Goal: Check status: Check status

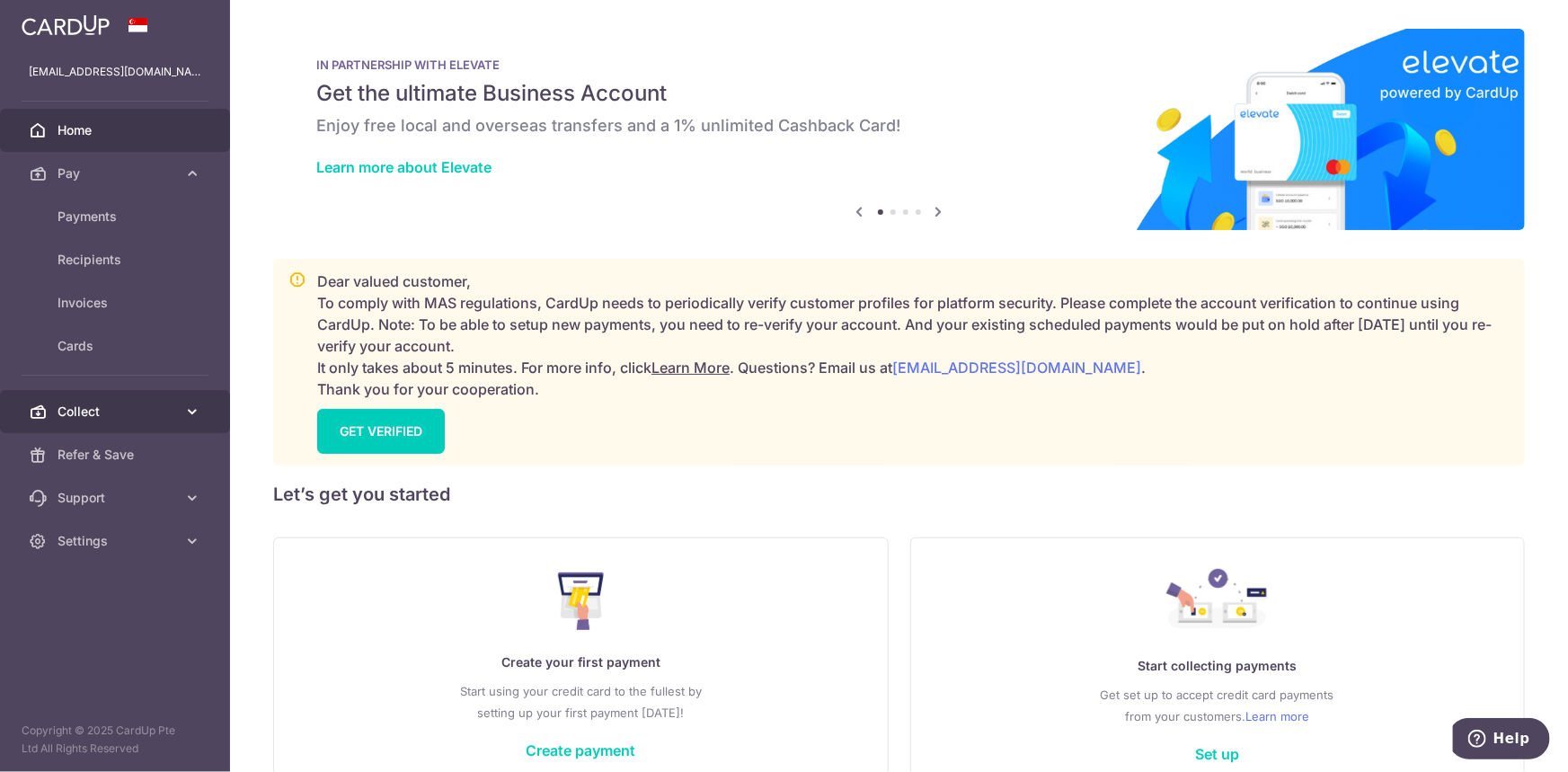
click at [106, 408] on span "Collect" at bounding box center [117, 412] width 118 height 18
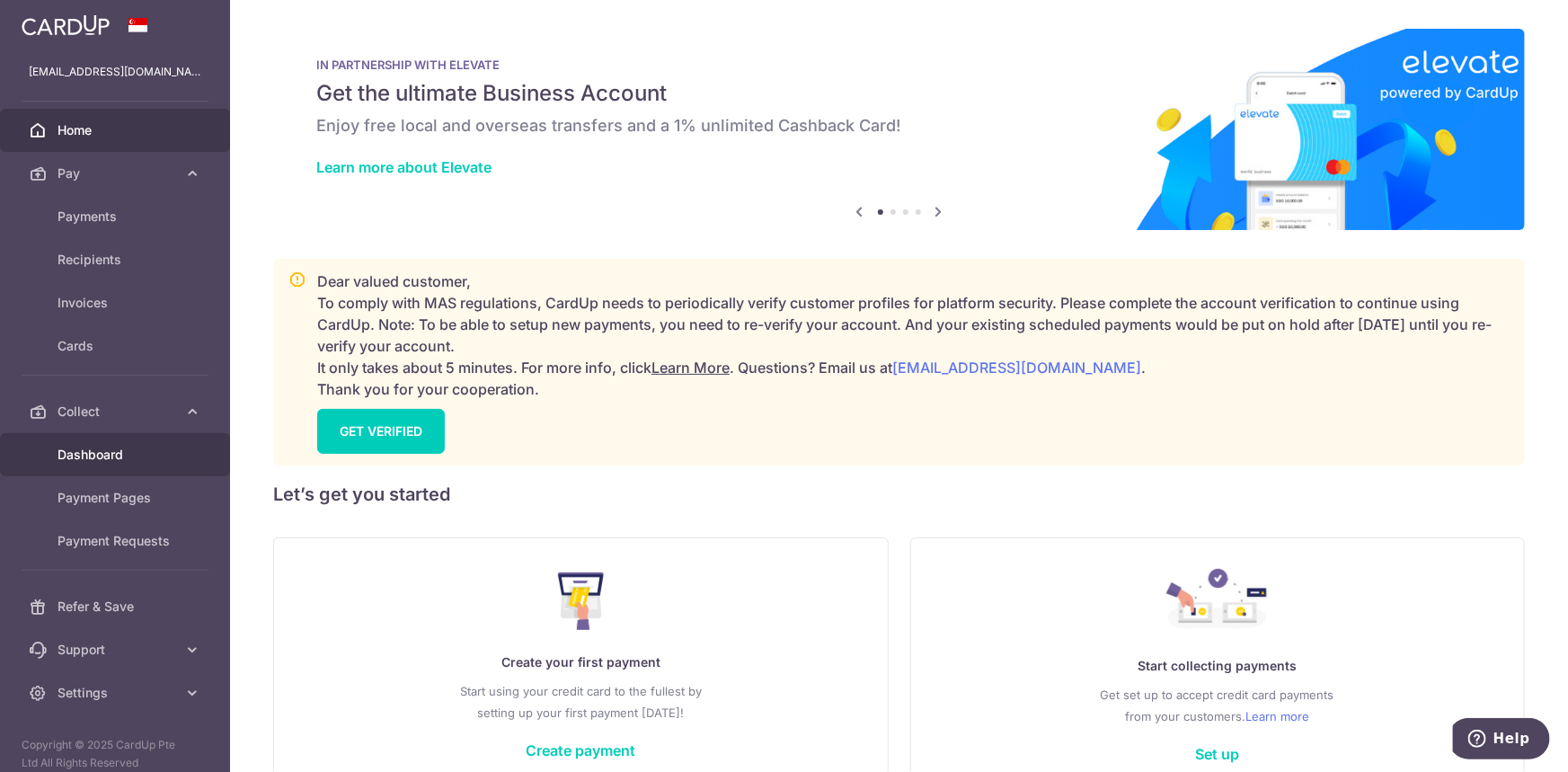
click at [134, 452] on span "Dashboard" at bounding box center [117, 455] width 118 height 18
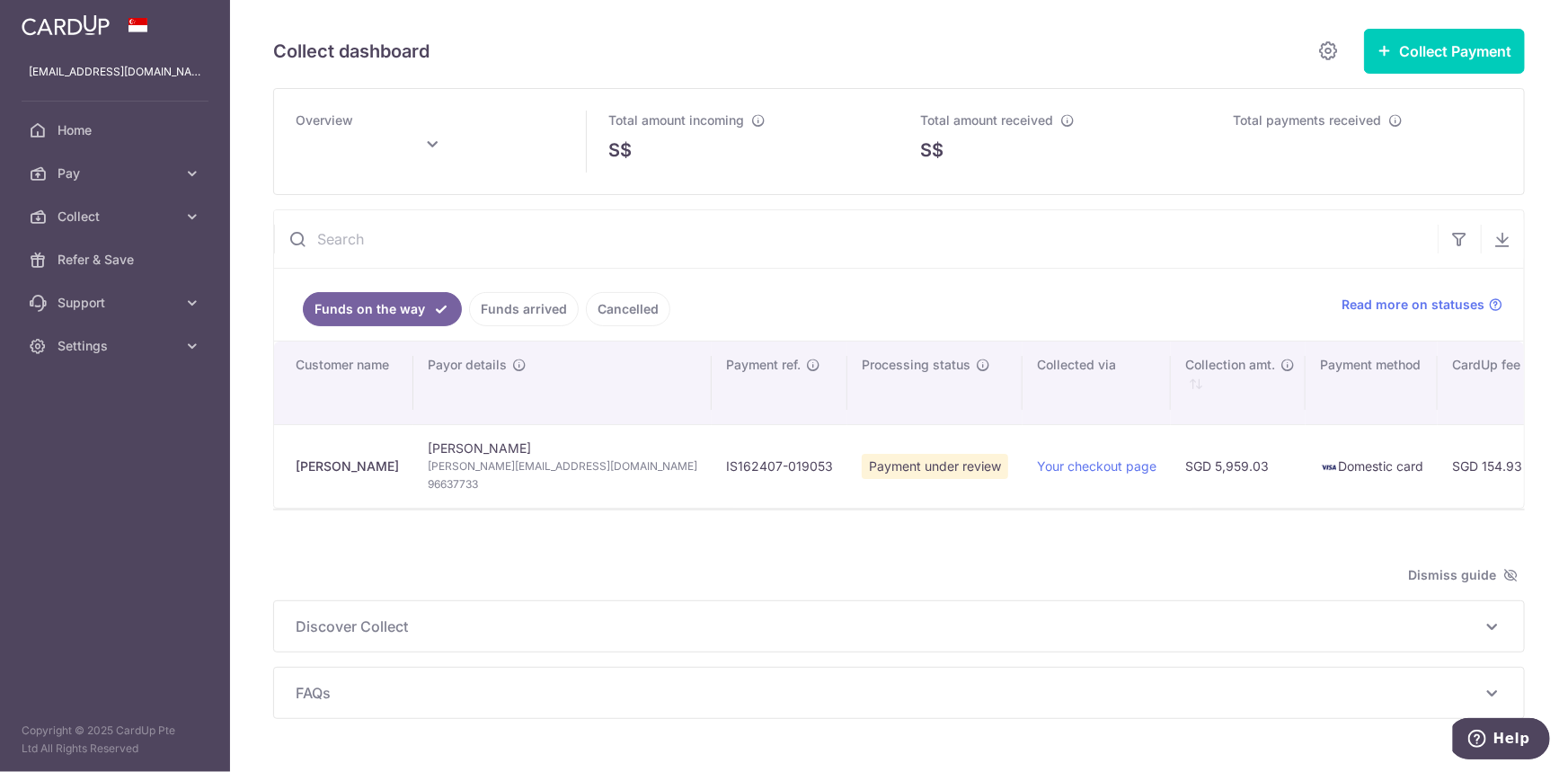
click at [479, 315] on link "Funds arrived" at bounding box center [523, 308] width 109 height 34
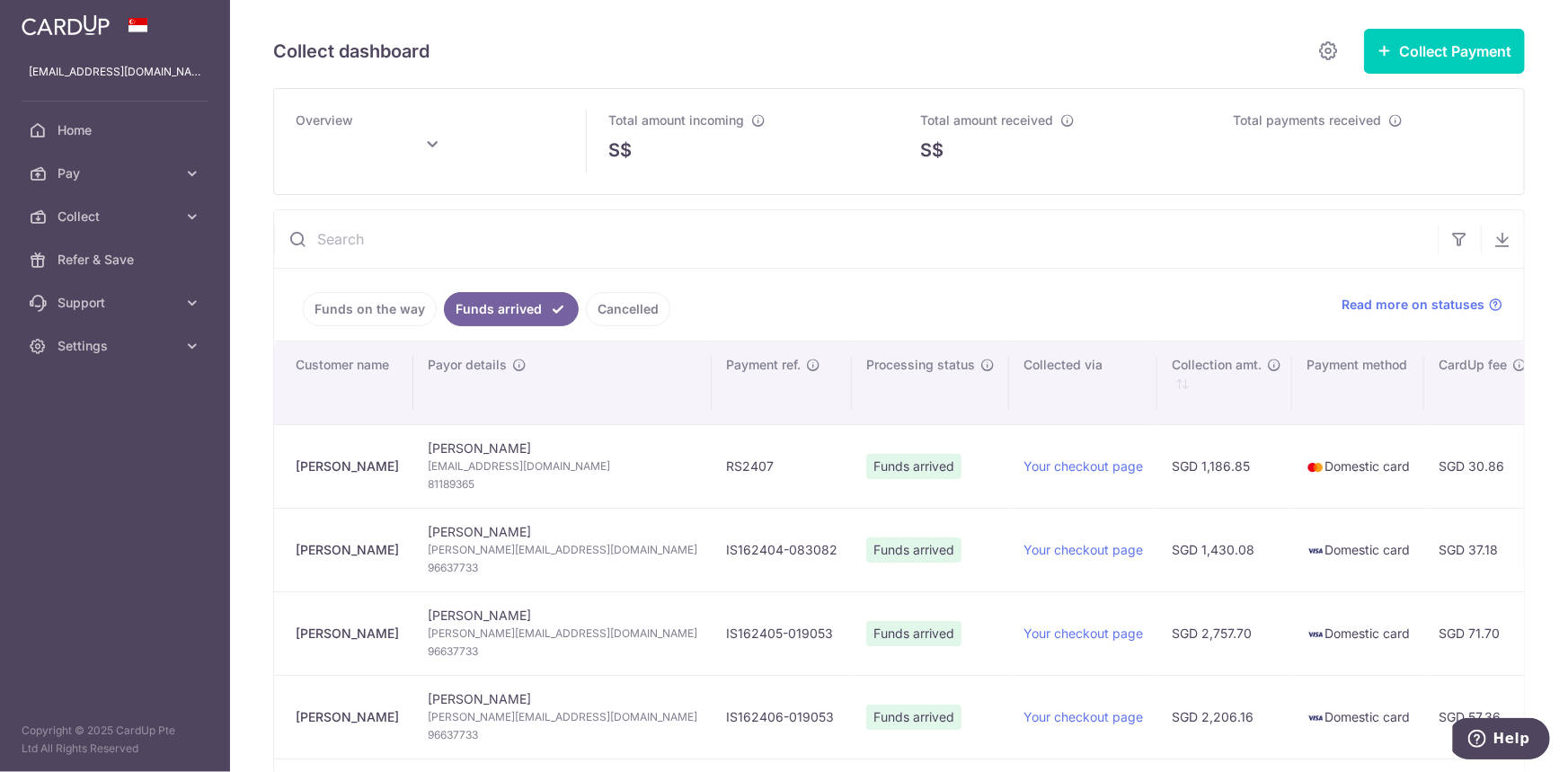
type input "[DATE]"
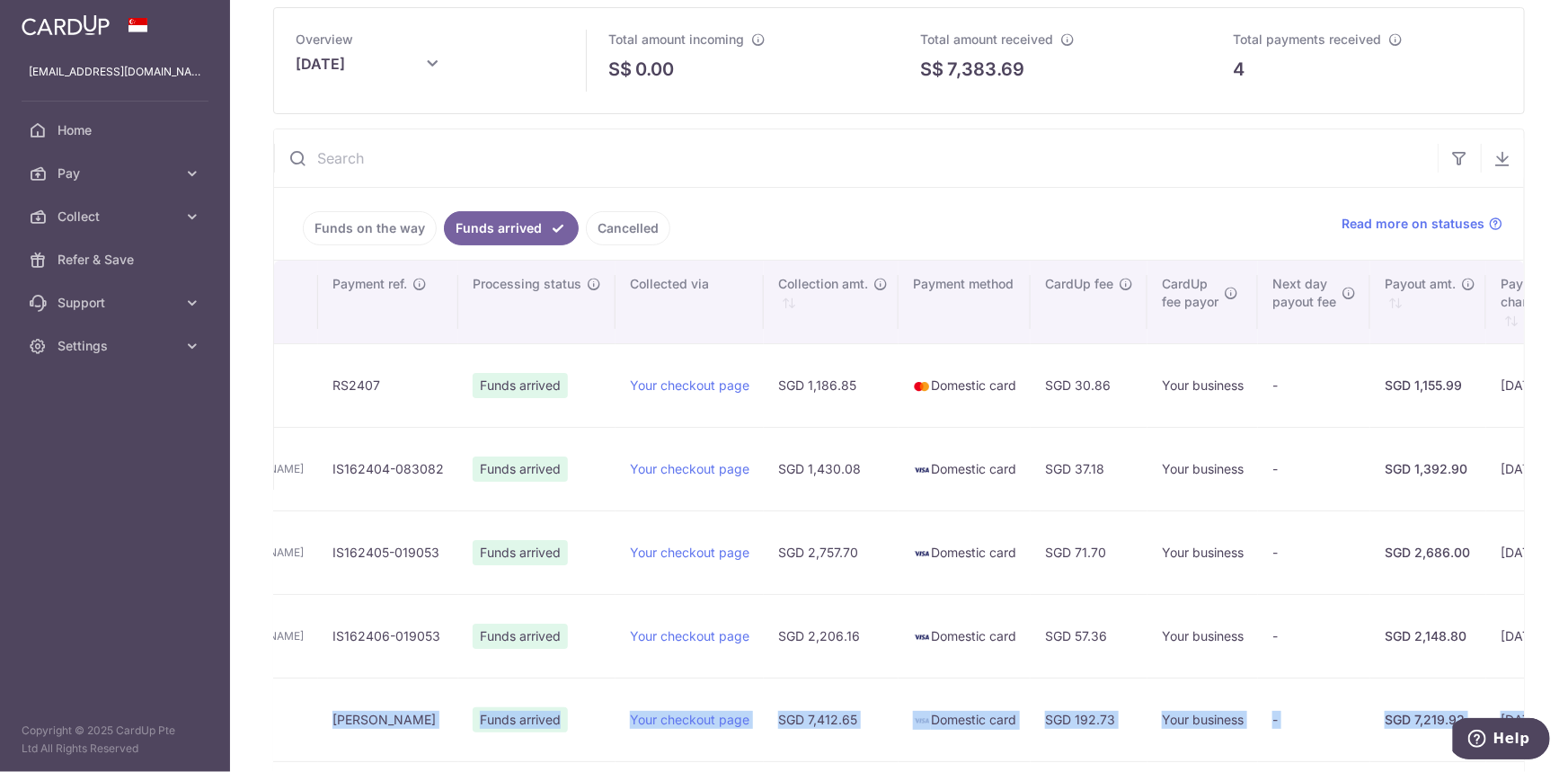
scroll to position [0, 772]
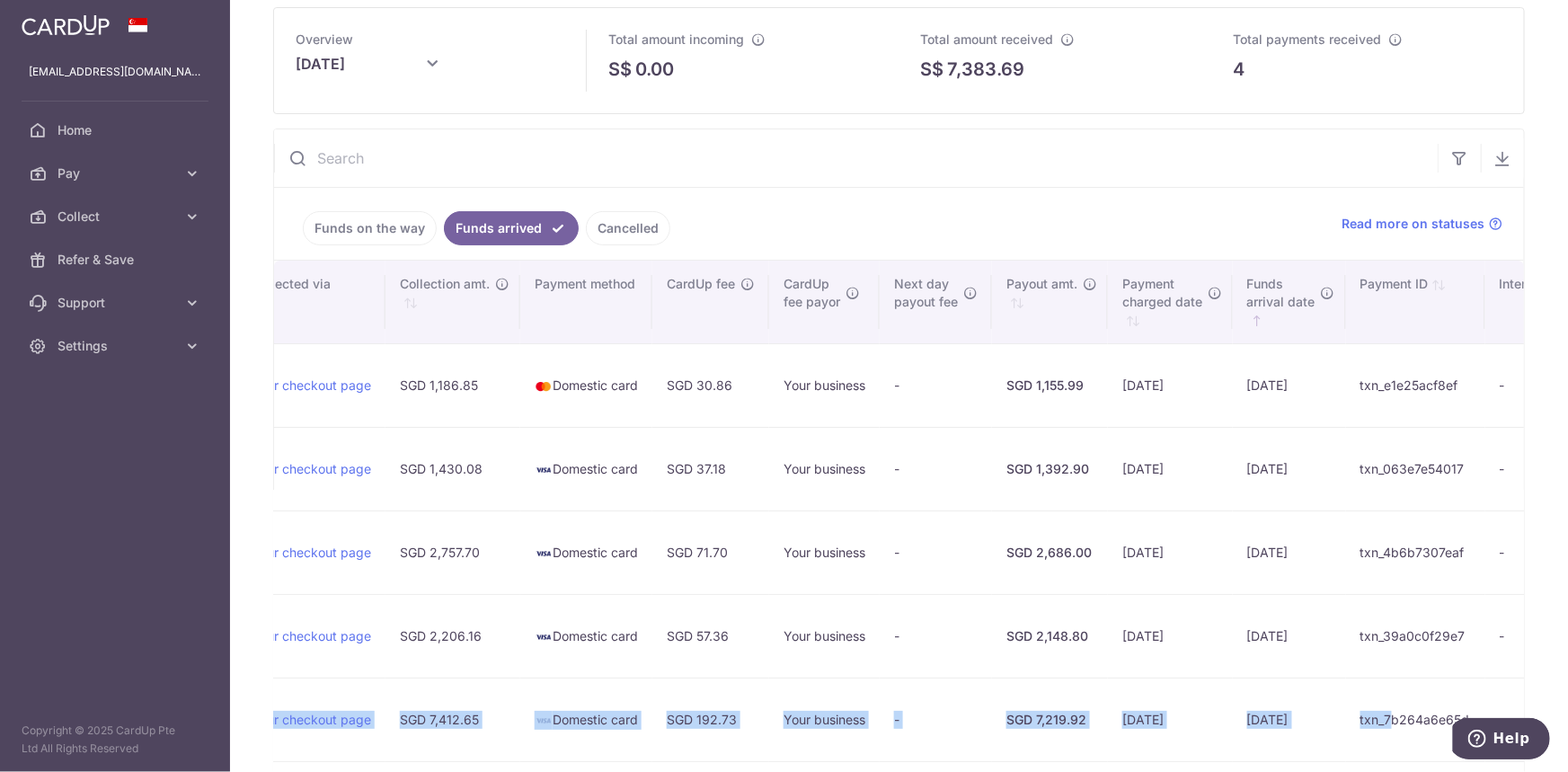
drag, startPoint x: 424, startPoint y: 713, endPoint x: 1296, endPoint y: 729, distance: 872.1
click at [1296, 729] on tr "[PERSON_NAME] [PERSON_NAME] [EMAIL_ADDRESS][DOMAIN_NAME] 98360757 [PERSON_NAME]…" at bounding box center [555, 719] width 2106 height 84
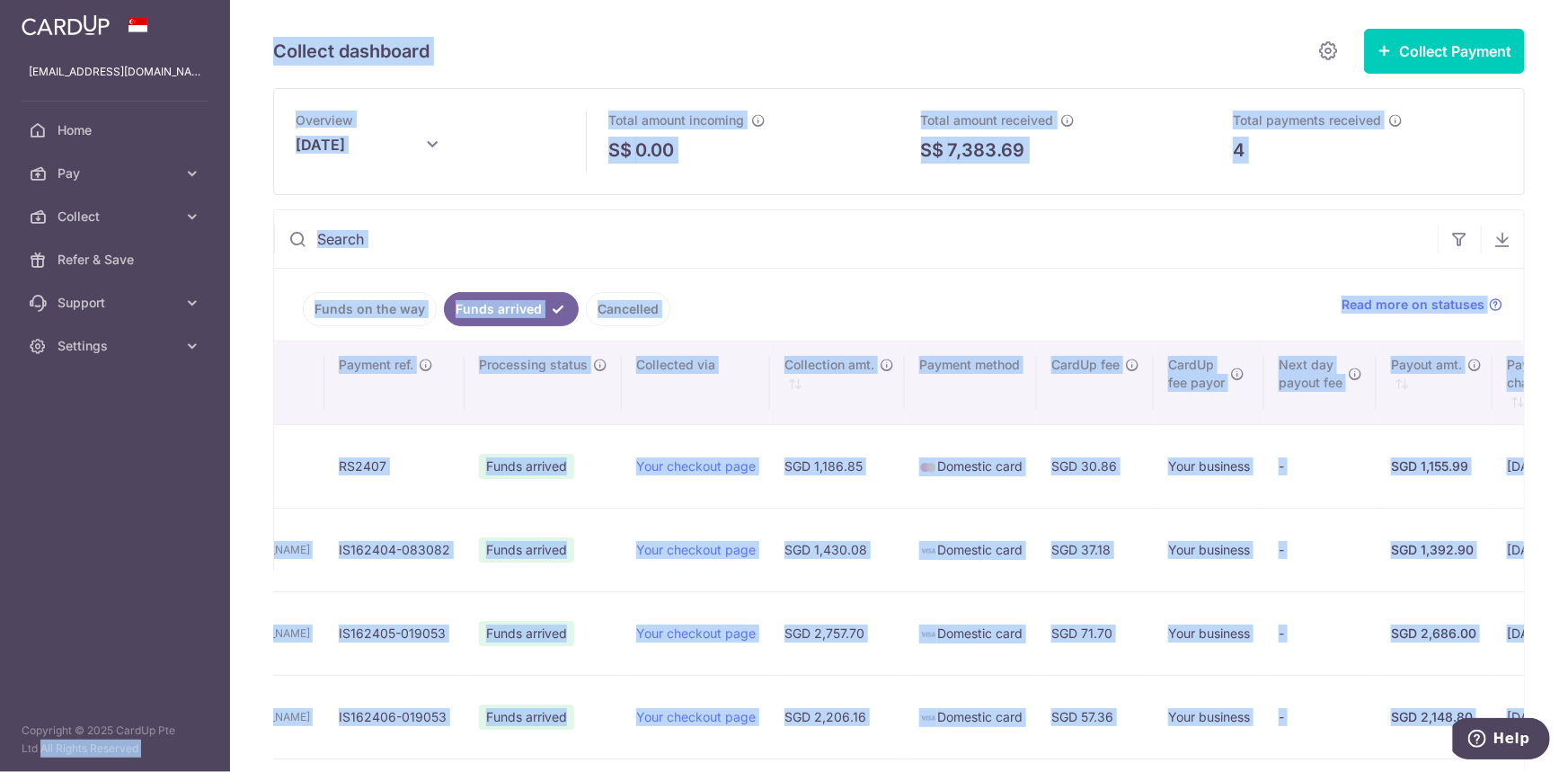
scroll to position [0, 0]
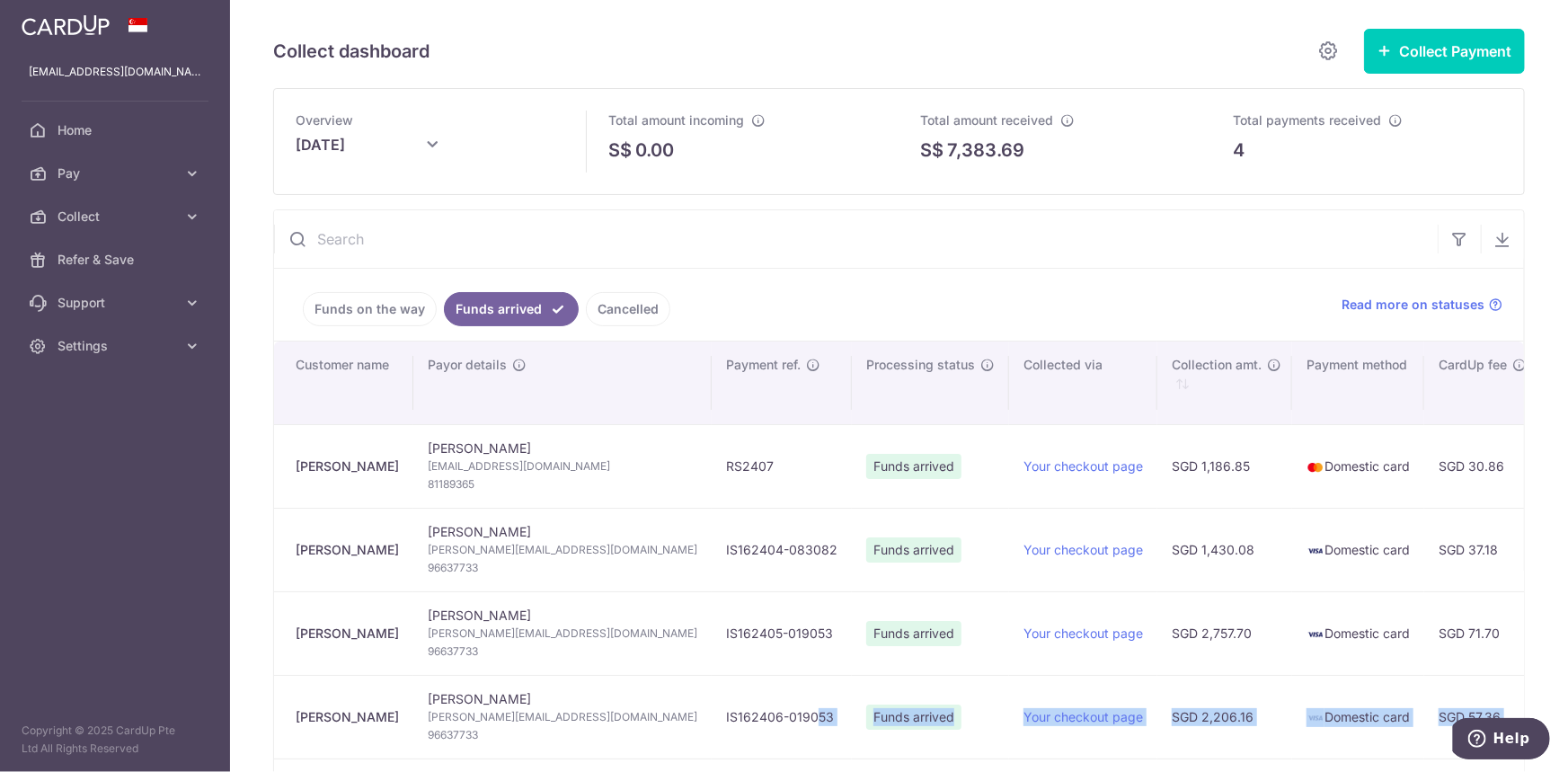
drag, startPoint x: 1246, startPoint y: 719, endPoint x: 692, endPoint y: 710, distance: 554.1
click at [722, 709] on tr "[PERSON_NAME] [PERSON_NAME] [PERSON_NAME][EMAIL_ADDRESS][DOMAIN_NAME] 96637733 …" at bounding box center [1327, 716] width 2106 height 84
click at [712, 714] on td "IS162406-019053" at bounding box center [782, 716] width 140 height 84
click at [712, 713] on td "IS162406-019053" at bounding box center [782, 716] width 140 height 84
drag, startPoint x: 633, startPoint y: 712, endPoint x: 746, endPoint y: 710, distance: 113.0
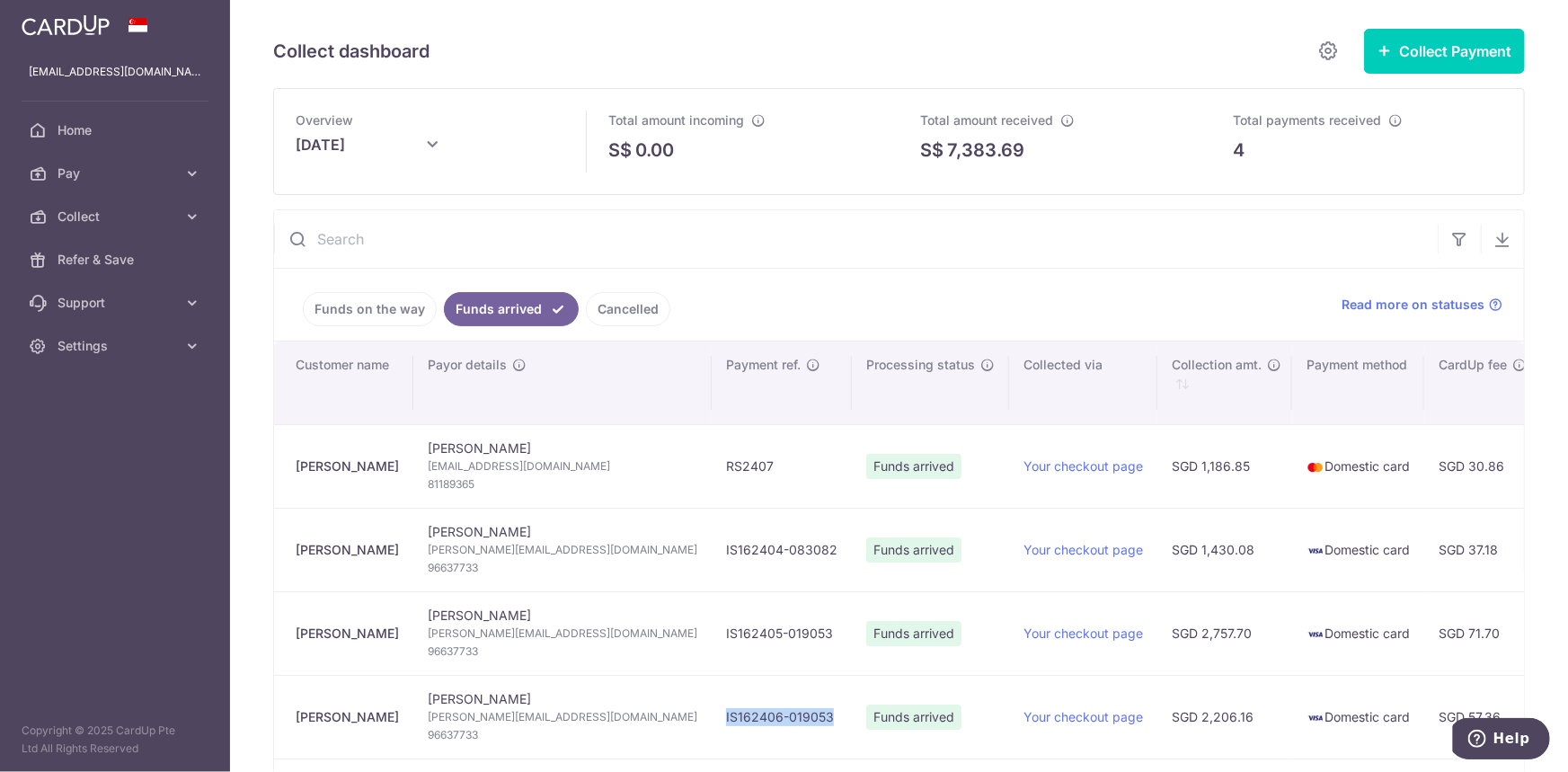
click at [746, 710] on td "IS162406-019053" at bounding box center [782, 716] width 140 height 84
copy td "IS162406-019053"
click at [518, 710] on span "[PERSON_NAME][EMAIL_ADDRESS][DOMAIN_NAME]" at bounding box center [562, 718] width 270 height 18
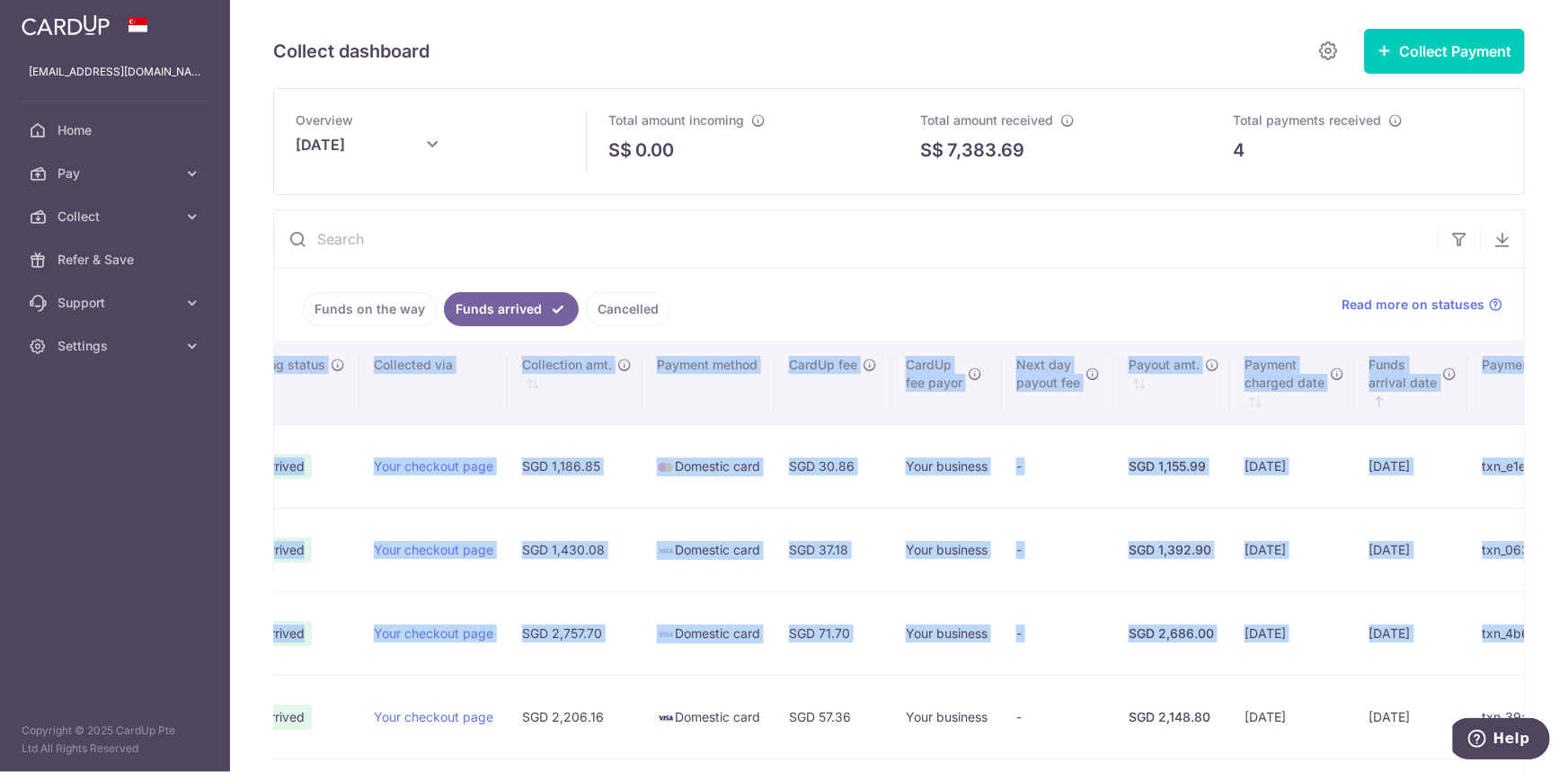
scroll to position [0, 772]
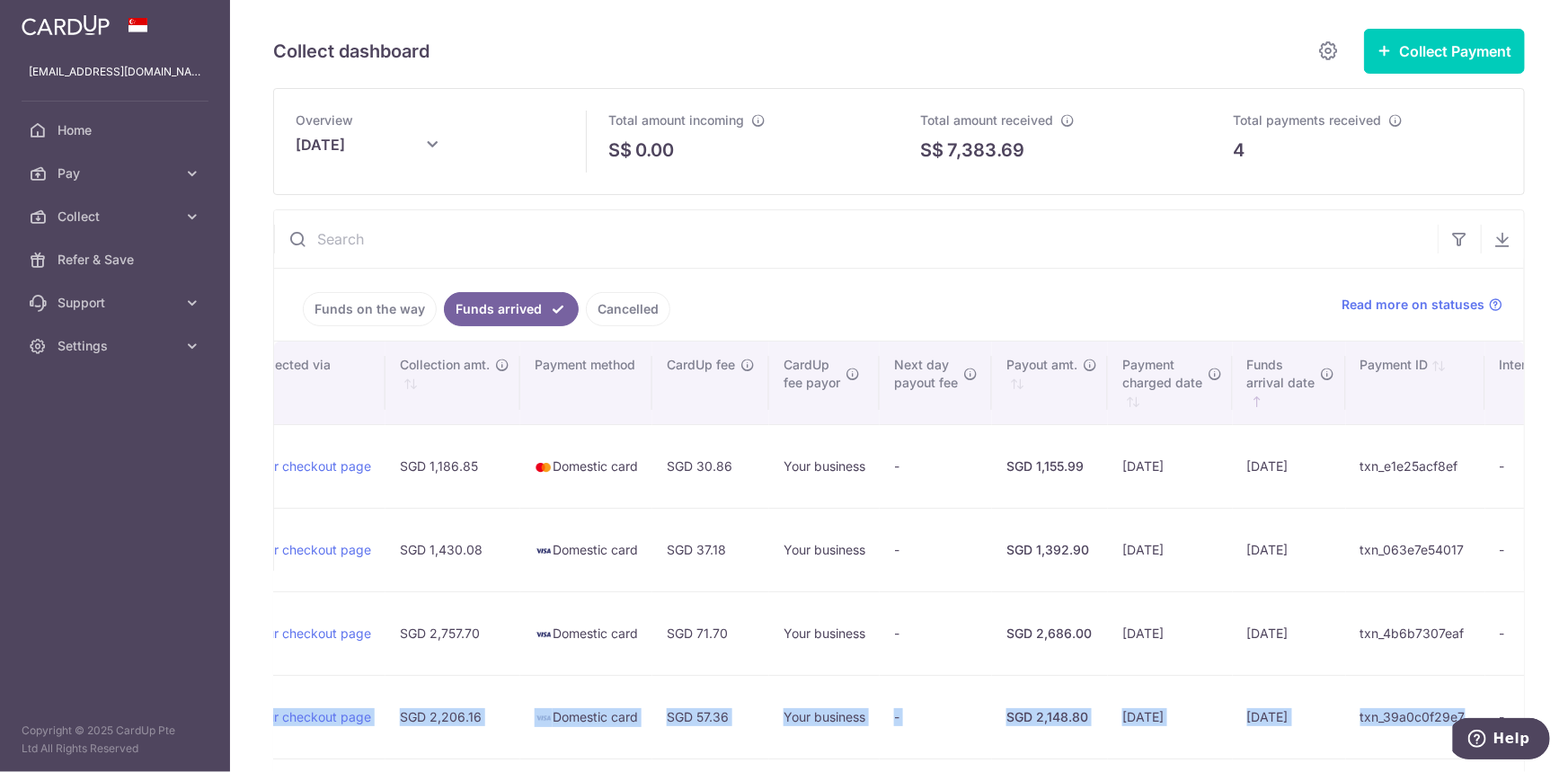
drag, startPoint x: 430, startPoint y: 719, endPoint x: 1390, endPoint y: 717, distance: 960.0
click at [1390, 717] on tr "[PERSON_NAME] [PERSON_NAME] [PERSON_NAME][EMAIL_ADDRESS][DOMAIN_NAME] 96637733 …" at bounding box center [555, 716] width 2106 height 84
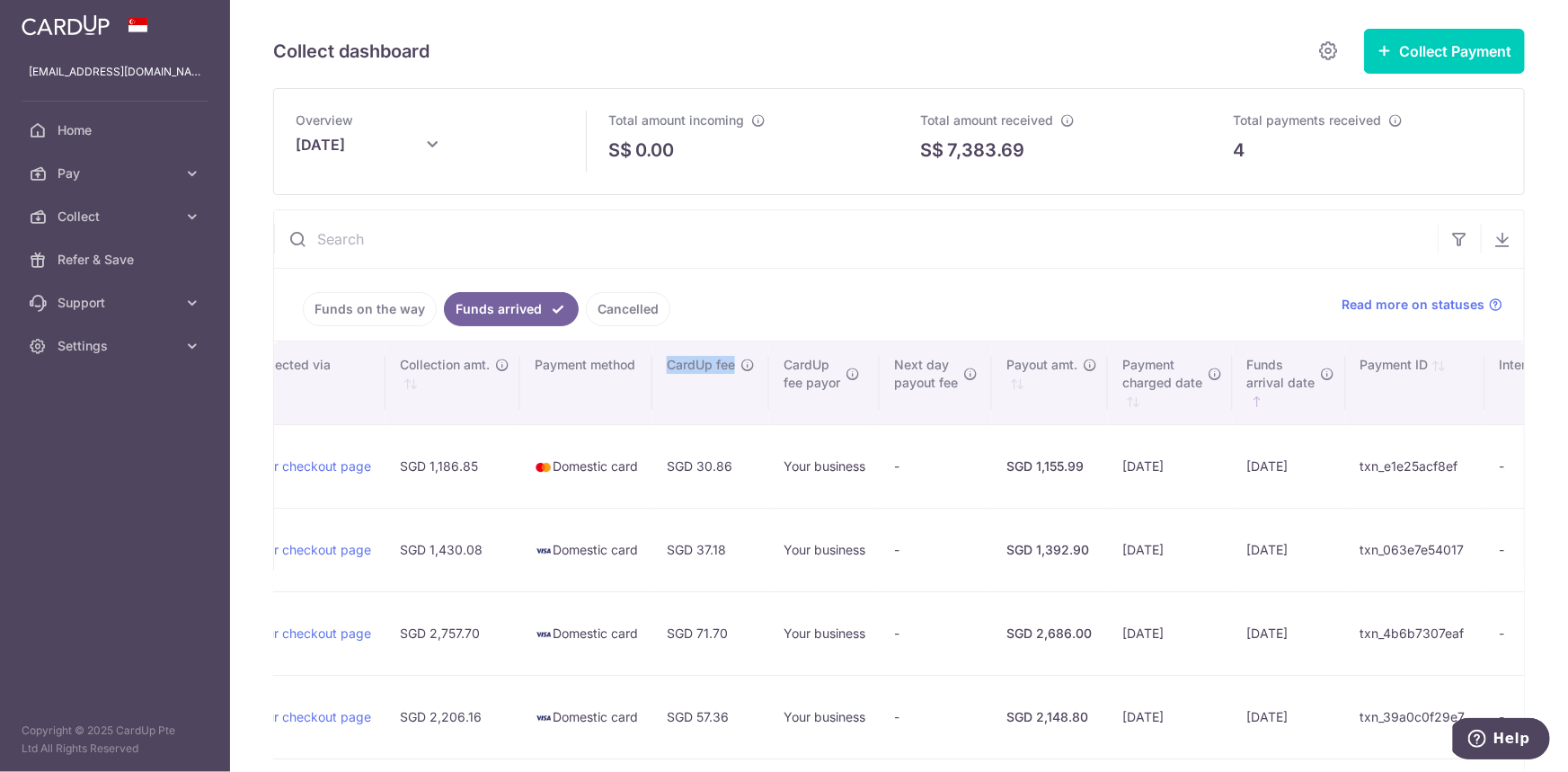
drag, startPoint x: 574, startPoint y: 360, endPoint x: 638, endPoint y: 364, distance: 64.1
click at [667, 364] on span "CardUp fee" at bounding box center [701, 365] width 68 height 18
copy span "CardUp fee"
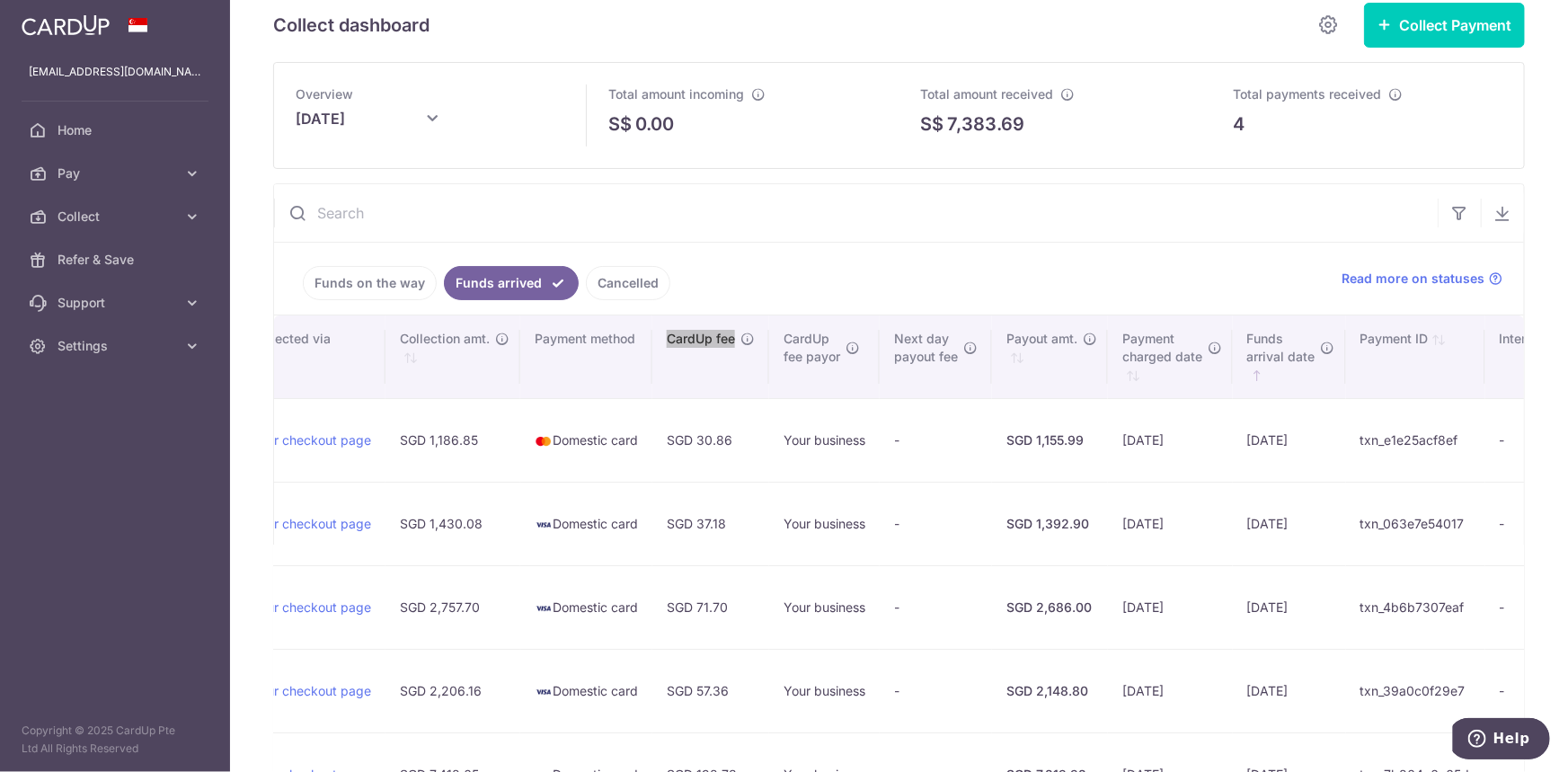
scroll to position [0, 0]
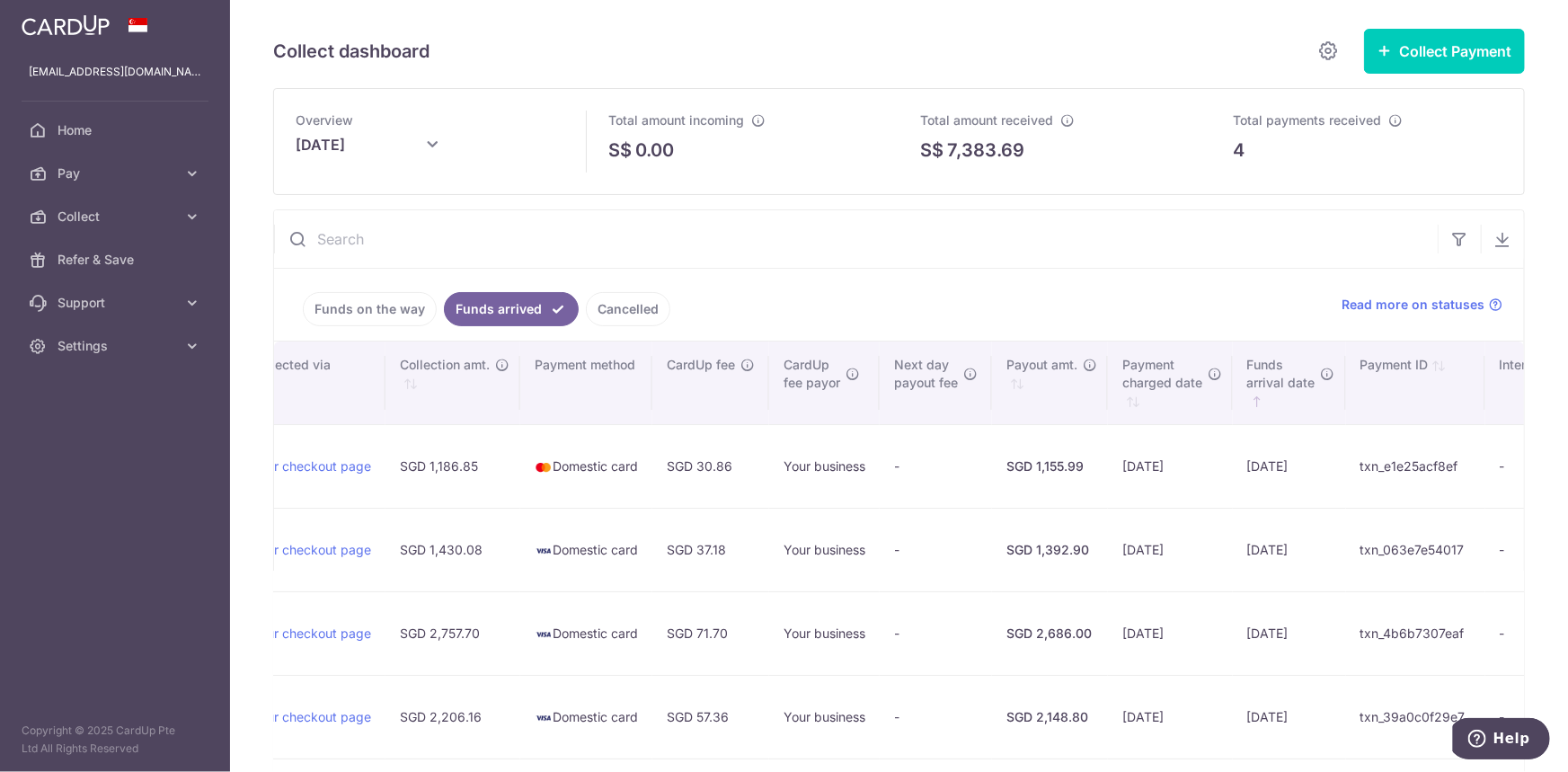
click at [813, 302] on ul "Funds on the way Funds arrived Cancelled" at bounding box center [797, 305] width 1046 height 72
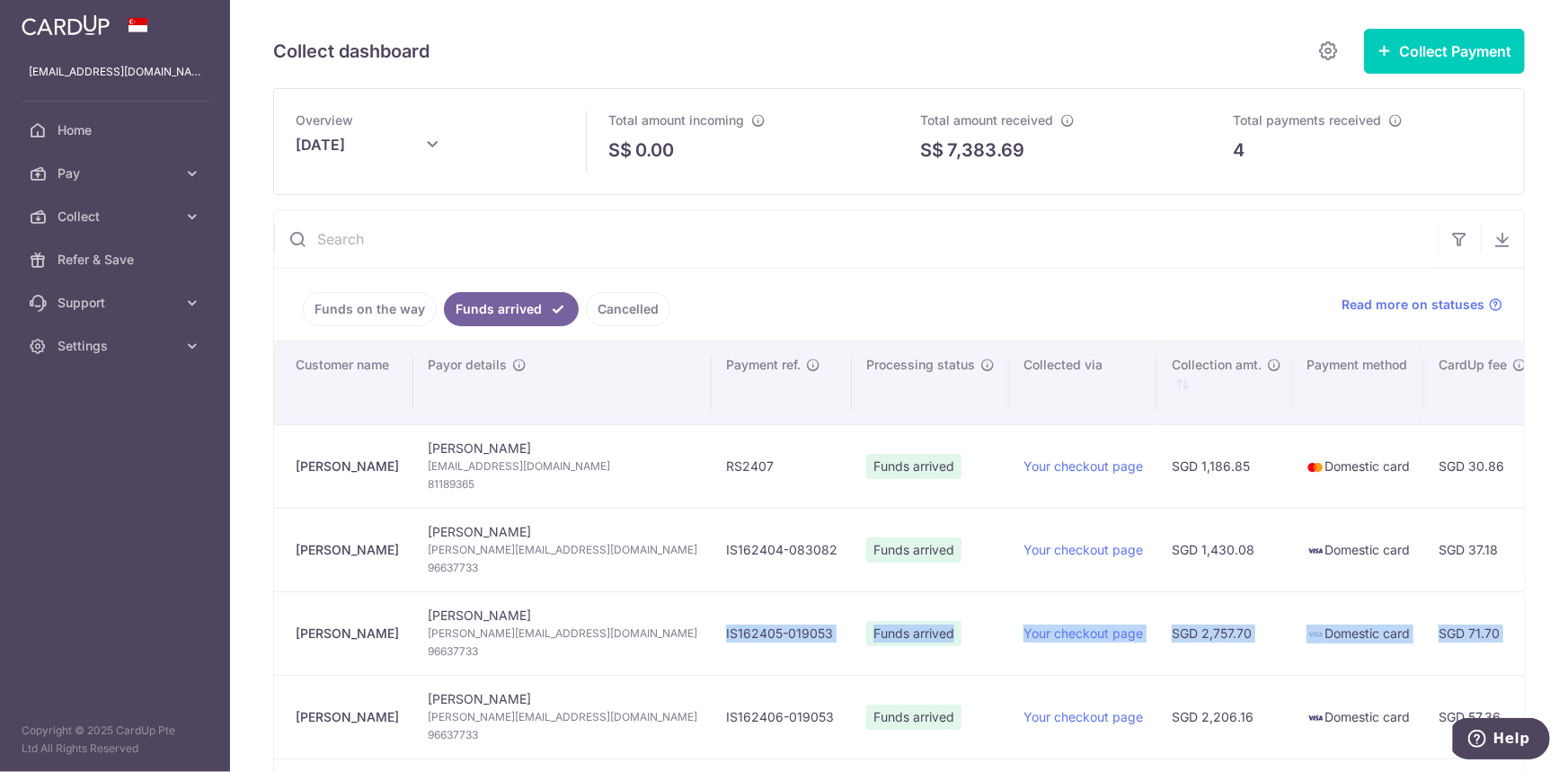
drag, startPoint x: 1324, startPoint y: 633, endPoint x: 625, endPoint y: 618, distance: 699.2
click at [625, 618] on tr "[PERSON_NAME] [PERSON_NAME] [PERSON_NAME][EMAIL_ADDRESS][DOMAIN_NAME] 96637733 …" at bounding box center [1327, 632] width 2106 height 84
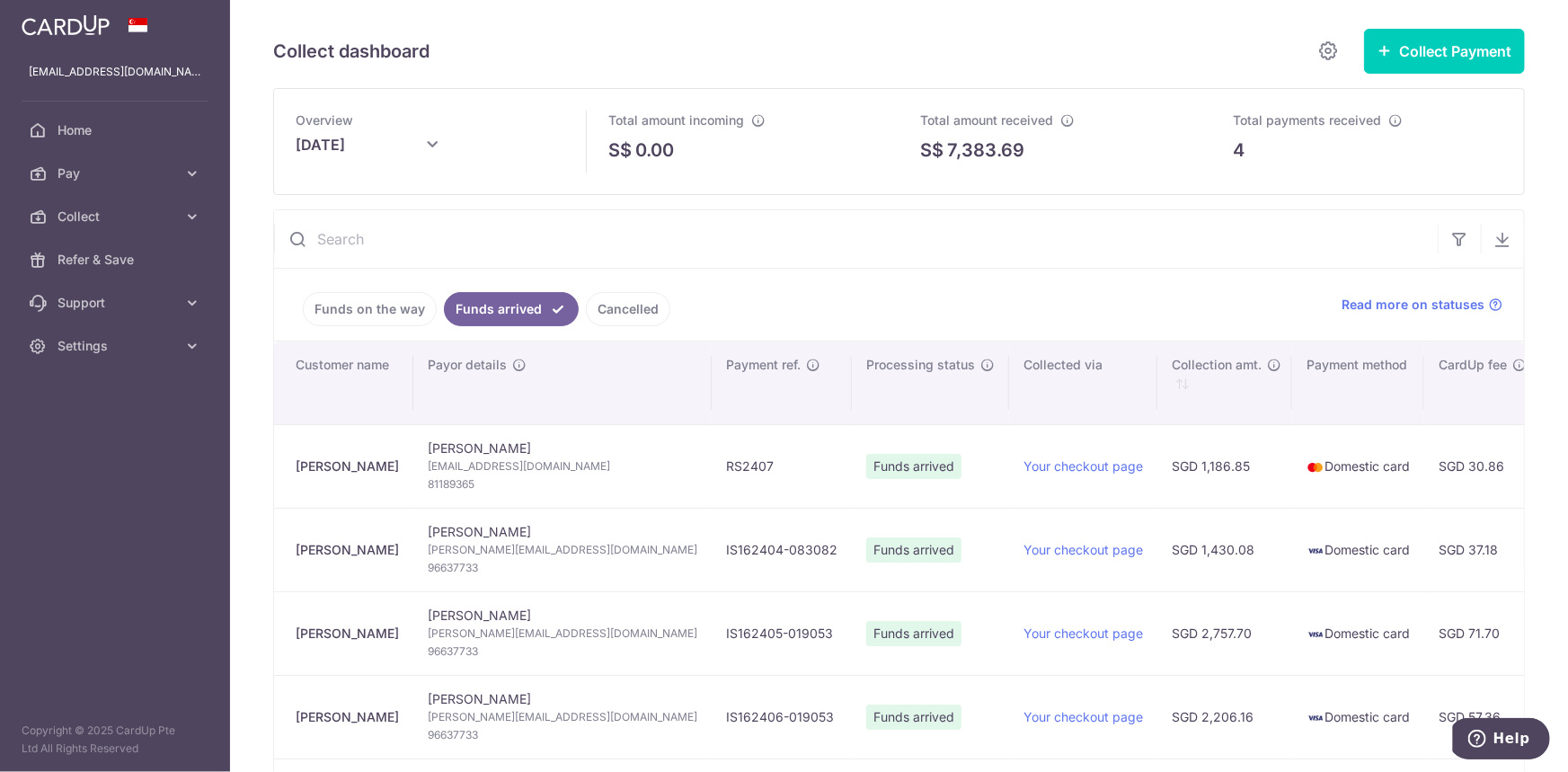
click at [575, 626] on span "[PERSON_NAME][EMAIL_ADDRESS][DOMAIN_NAME]" at bounding box center [562, 634] width 270 height 18
drag, startPoint x: 630, startPoint y: 629, endPoint x: 739, endPoint y: 628, distance: 109.0
click at [739, 628] on td "IS162405-019053" at bounding box center [782, 632] width 140 height 84
copy td "IS162405-019053"
drag, startPoint x: 1346, startPoint y: 365, endPoint x: 1414, endPoint y: 367, distance: 68.0
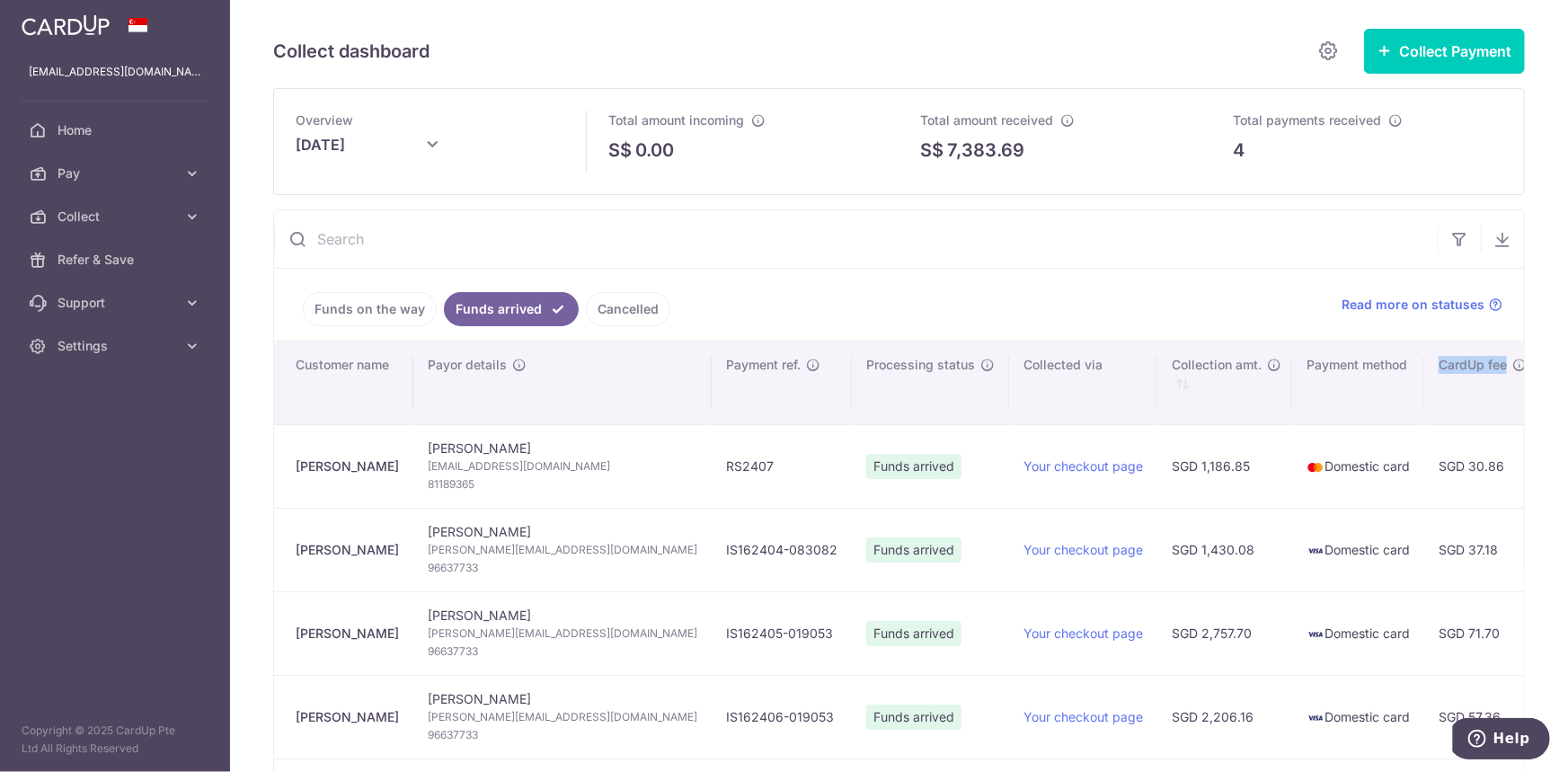
click at [1439, 367] on div "CardUp fee" at bounding box center [1483, 365] width 88 height 18
copy span "CardUp fee"
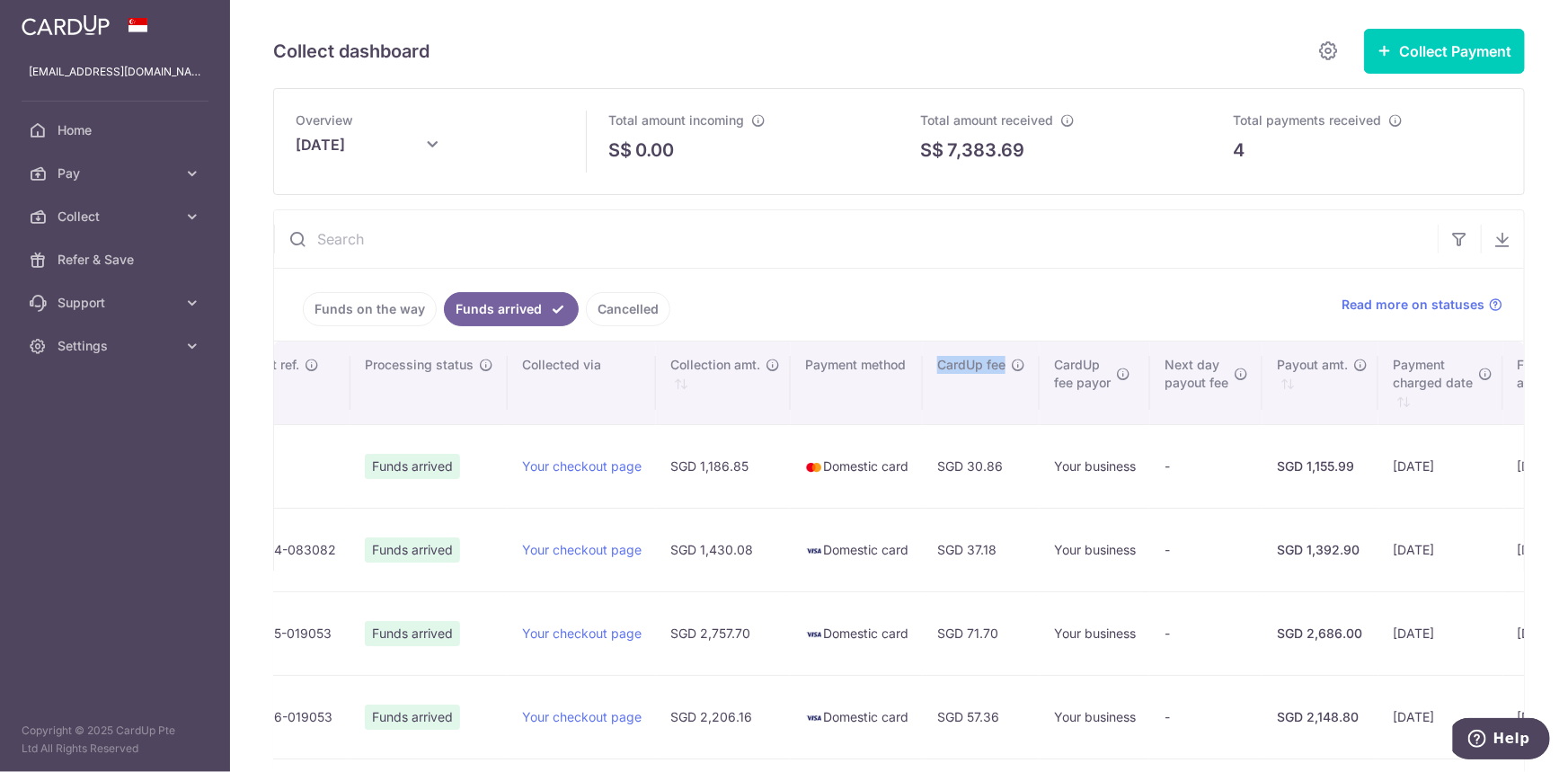
scroll to position [0, 772]
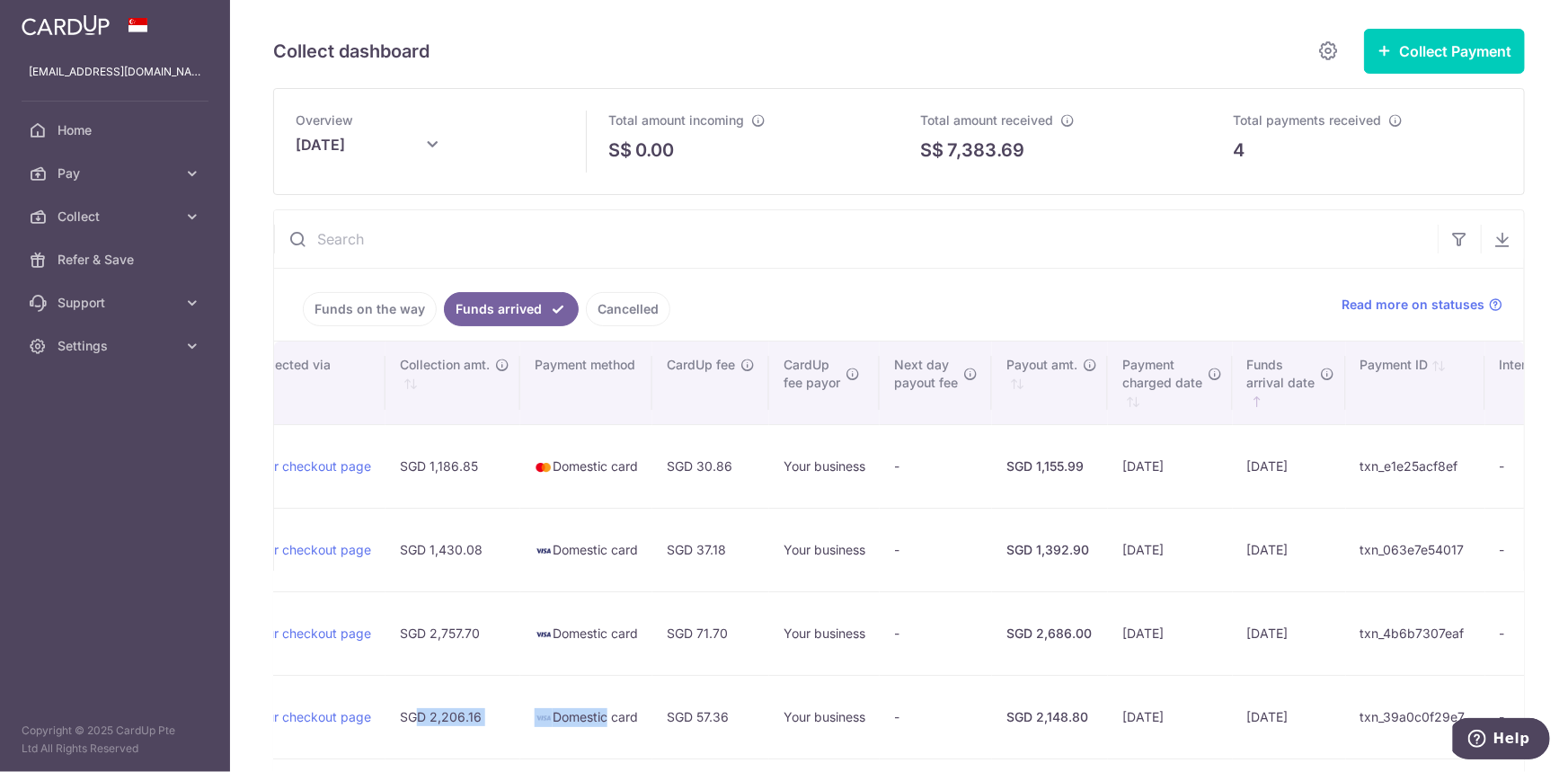
drag, startPoint x: 1096, startPoint y: 713, endPoint x: 512, endPoint y: 732, distance: 584.3
click at [512, 732] on tr "[PERSON_NAME] [PERSON_NAME] [PERSON_NAME][EMAIL_ADDRESS][DOMAIN_NAME] 96637733 …" at bounding box center [555, 716] width 2106 height 84
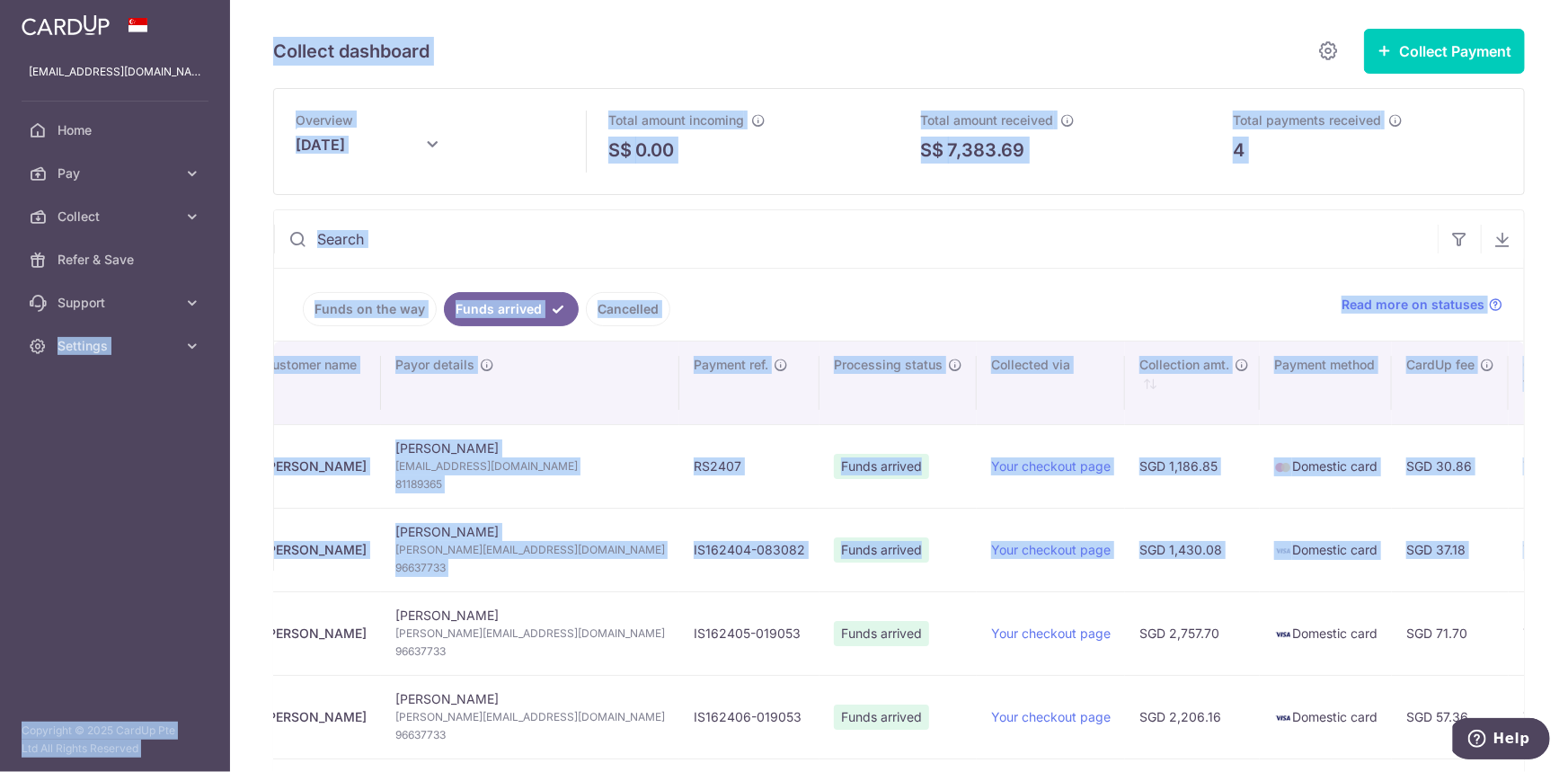
scroll to position [0, 0]
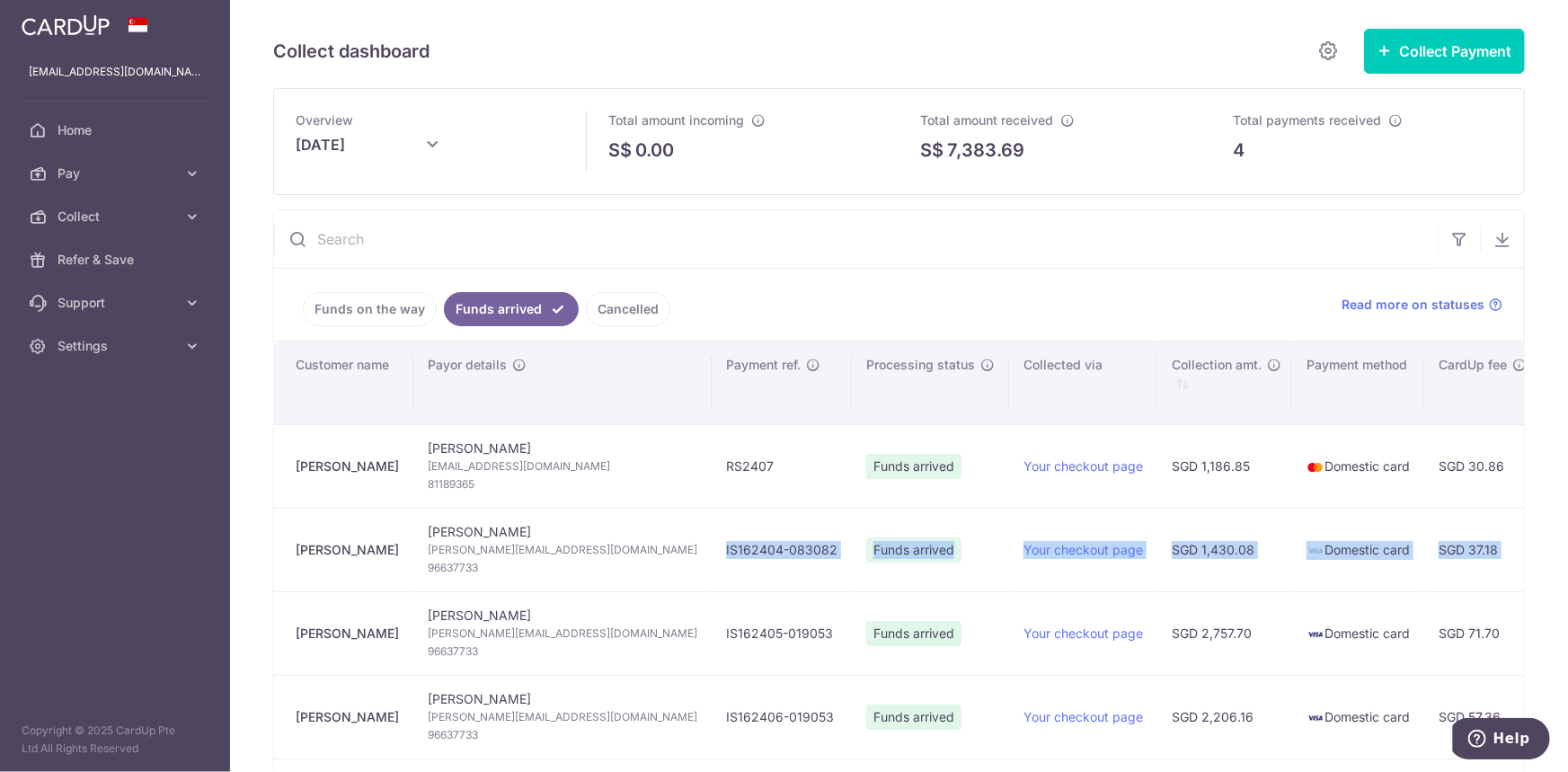
drag, startPoint x: 1357, startPoint y: 552, endPoint x: 631, endPoint y: 554, distance: 726.0
click at [631, 554] on tr "[PERSON_NAME] [PERSON_NAME] [PERSON_NAME][EMAIL_ADDRESS][DOMAIN_NAME] 96637733 …" at bounding box center [1327, 549] width 2106 height 84
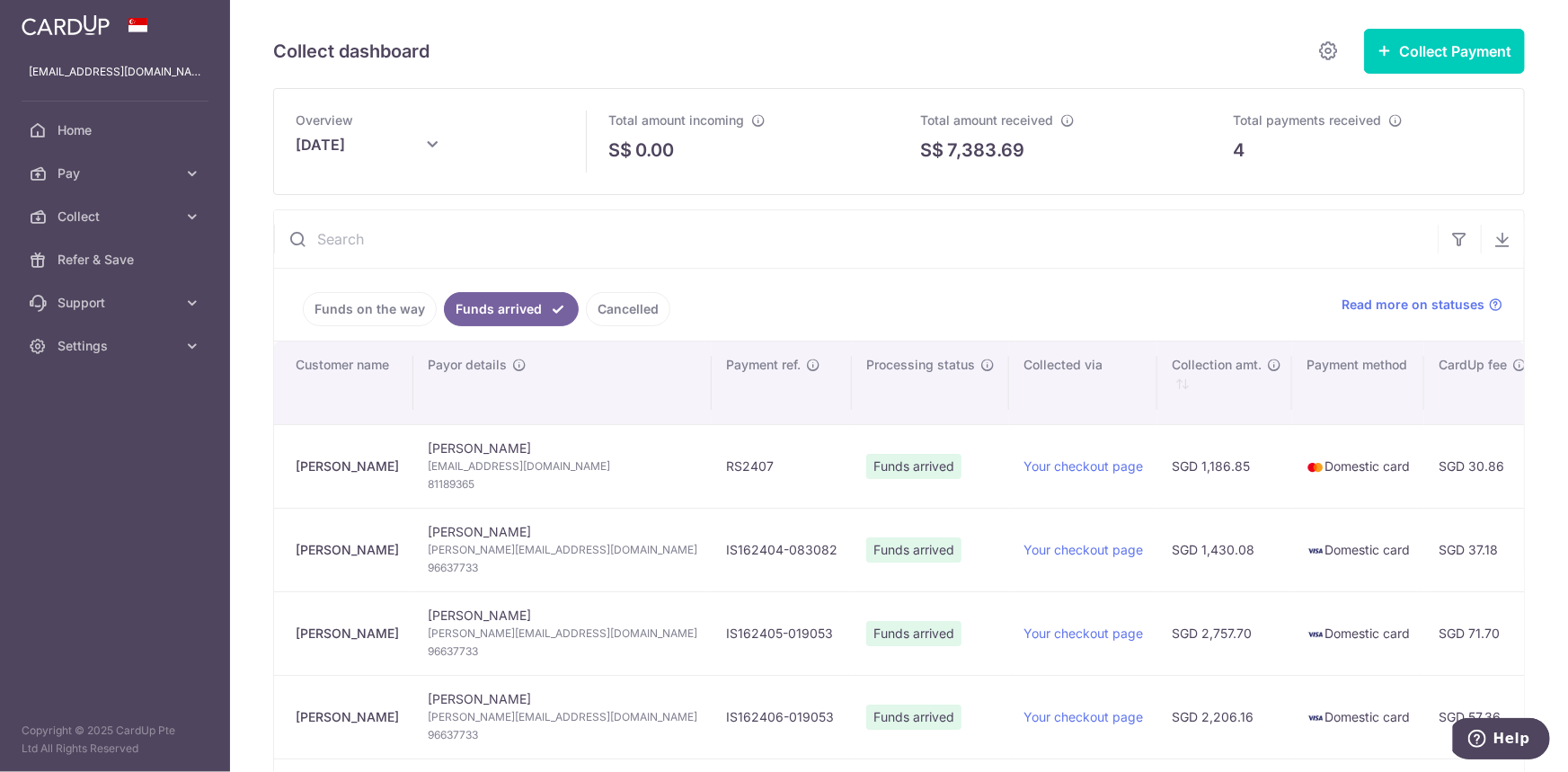
click at [616, 552] on td "[PERSON_NAME] [PERSON_NAME][EMAIL_ADDRESS][DOMAIN_NAME] 96637733" at bounding box center [562, 549] width 298 height 84
drag, startPoint x: 631, startPoint y: 546, endPoint x: 756, endPoint y: 540, distance: 125.1
click at [751, 544] on td "IS162404-083082" at bounding box center [782, 549] width 140 height 84
copy td "IS162404-083082"
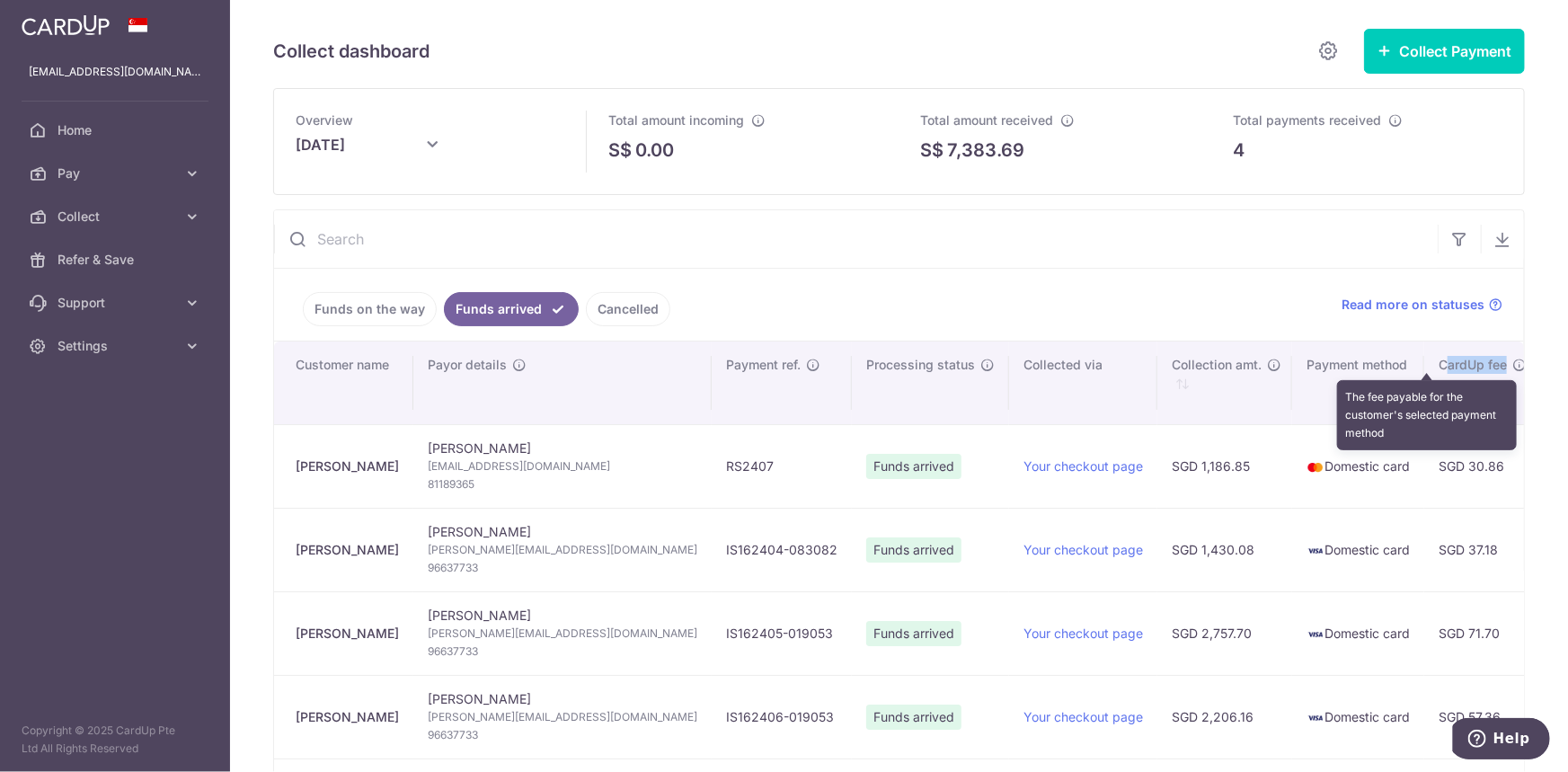
drag, startPoint x: 1351, startPoint y: 364, endPoint x: 1370, endPoint y: 354, distance: 21.5
click at [1439, 362] on div "CardUp fee" at bounding box center [1483, 365] width 88 height 18
drag, startPoint x: 1346, startPoint y: 360, endPoint x: 1422, endPoint y: 356, distance: 76.1
click at [1439, 361] on div "CardUp fee" at bounding box center [1483, 365] width 88 height 18
copy div "CardUp fee"
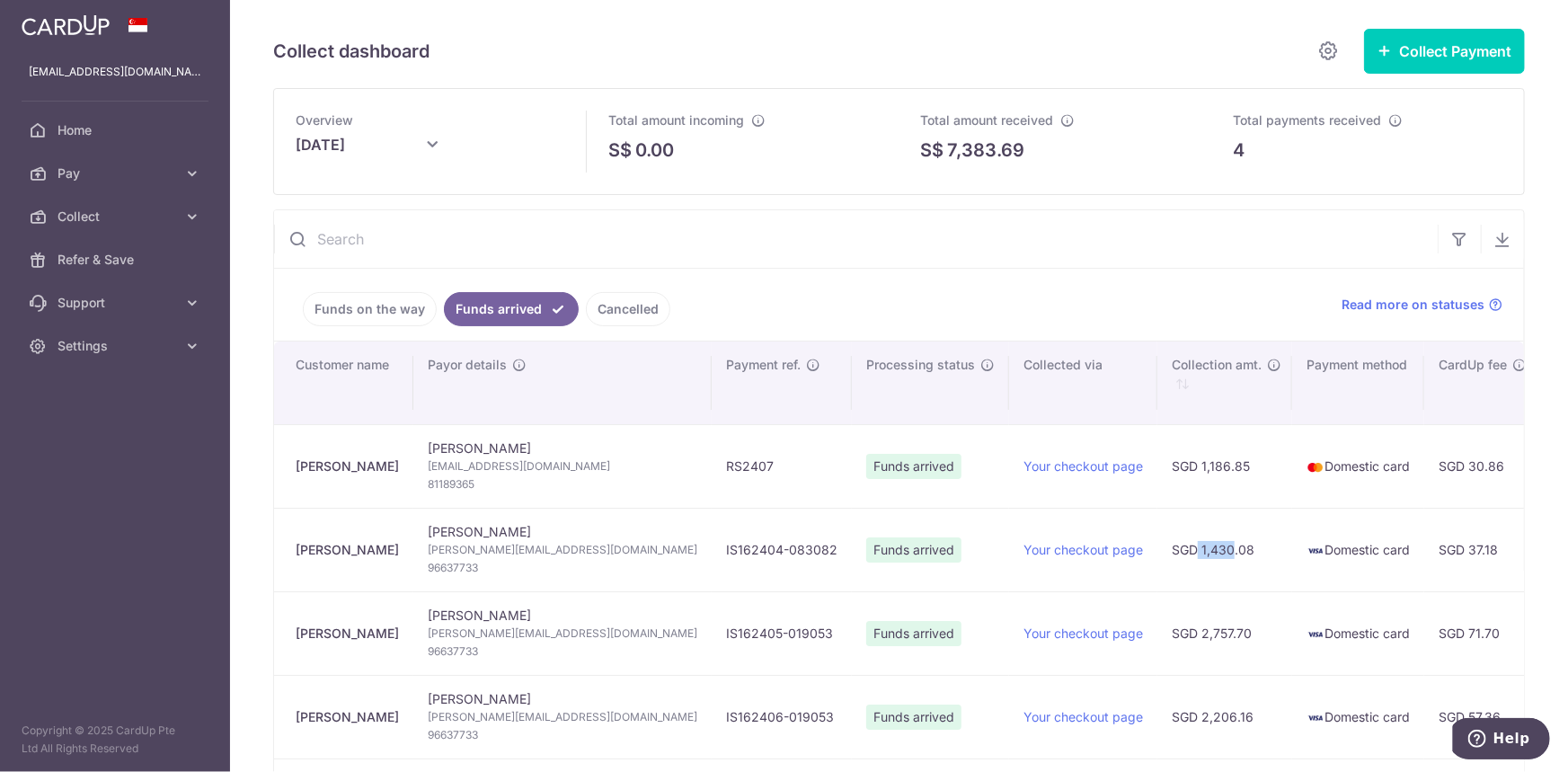
drag, startPoint x: 1105, startPoint y: 549, endPoint x: 1141, endPoint y: 574, distance: 43.8
click at [1157, 574] on td "SGD 1,430.08" at bounding box center [1224, 549] width 135 height 84
